Goal: Task Accomplishment & Management: Use online tool/utility

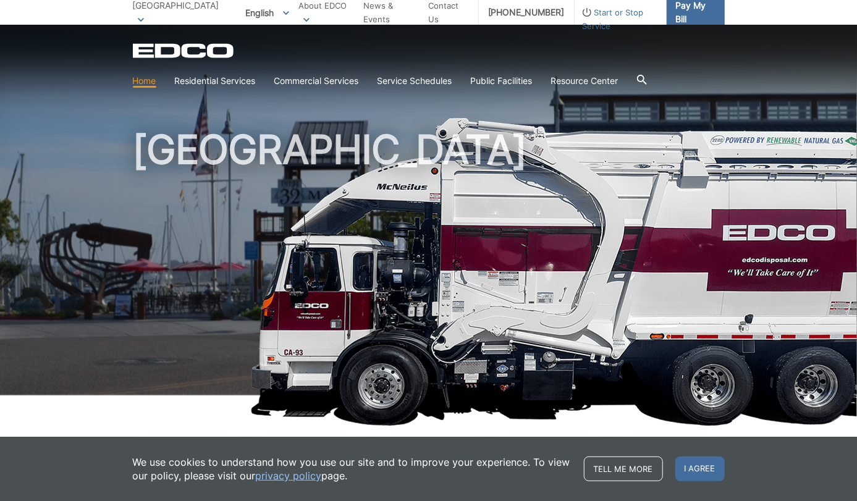
click at [692, 15] on span "Pay My Bill" at bounding box center [695, 12] width 39 height 27
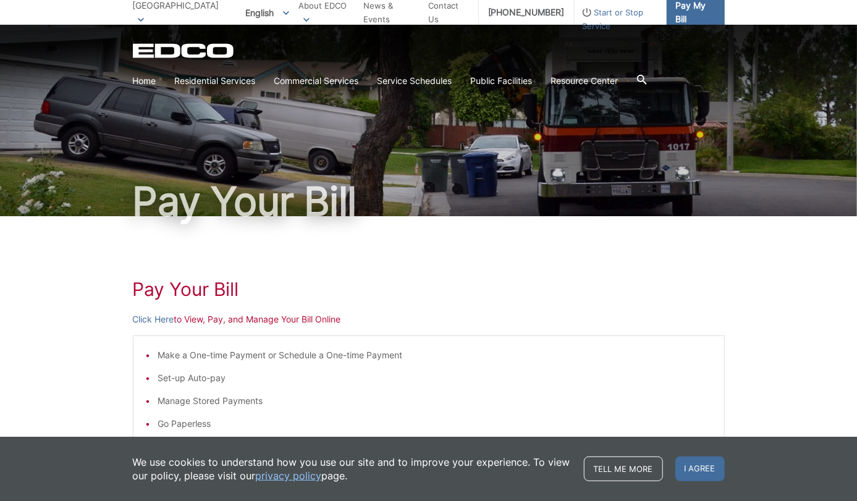
click at [702, 15] on span "Pay My Bill" at bounding box center [695, 12] width 39 height 27
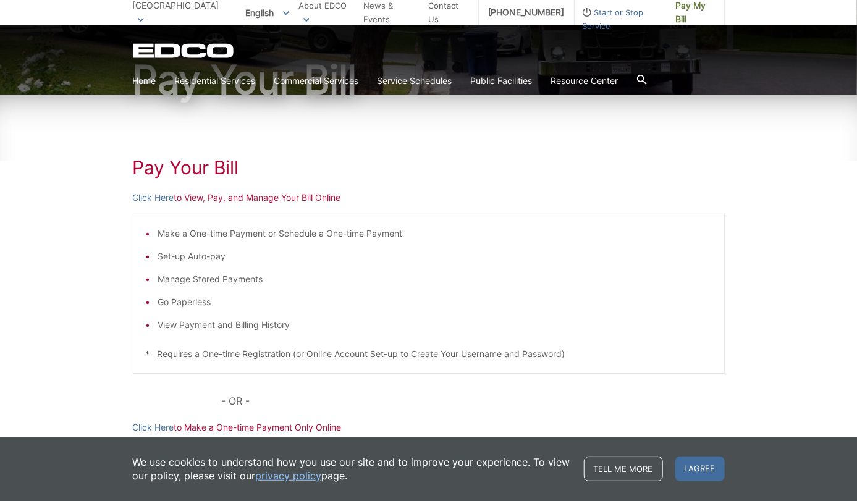
scroll to position [123, 0]
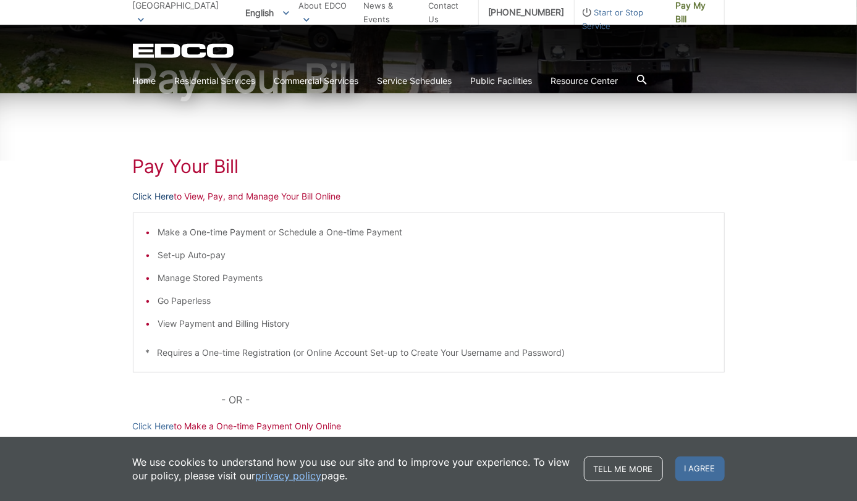
click at [171, 194] on link "Click Here" at bounding box center [153, 197] width 41 height 14
